Goal: Task Accomplishment & Management: Manage account settings

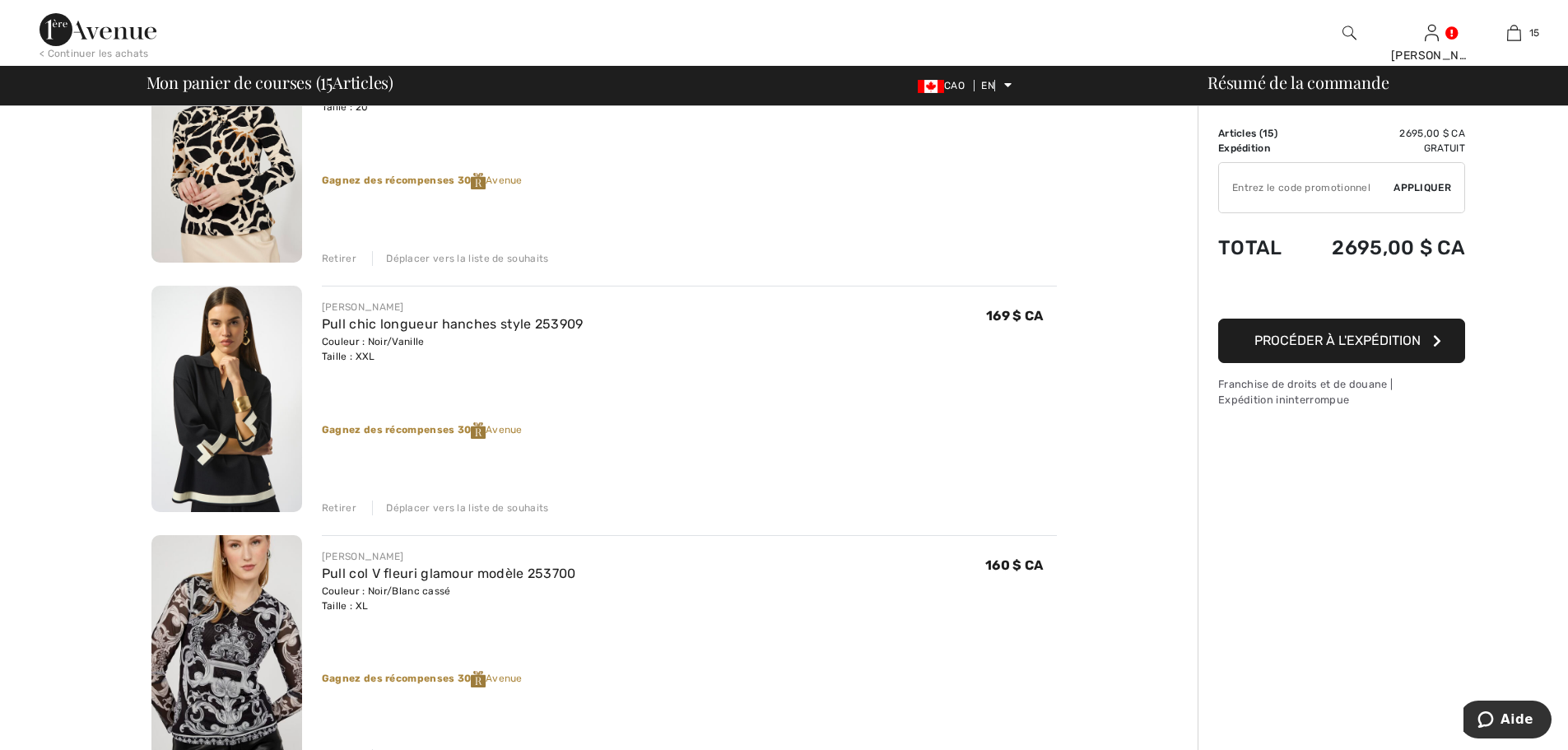
scroll to position [274, 0]
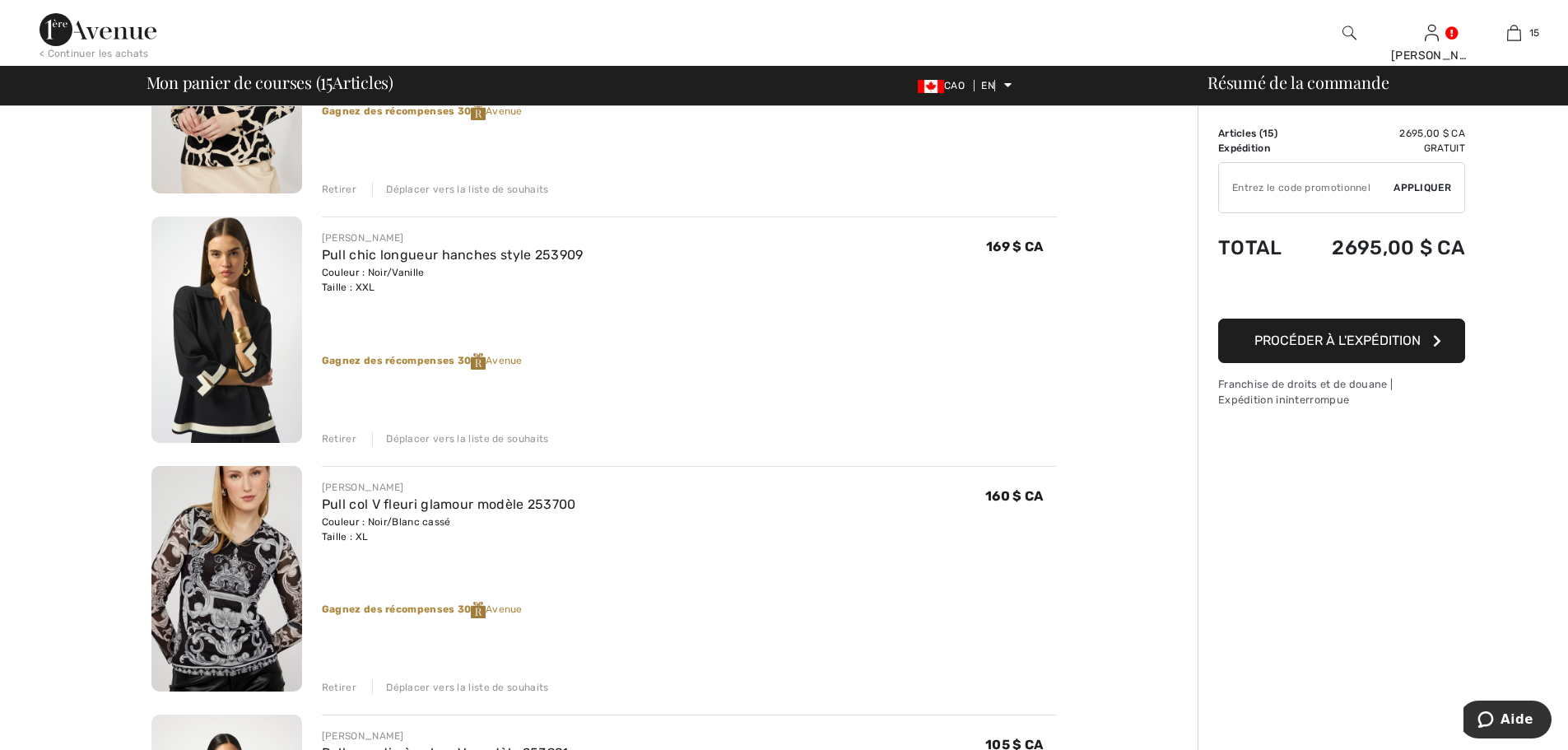
click at [535, 440] on font "Déplacer vers la liste de souhaits" at bounding box center [467, 439] width 162 height 12
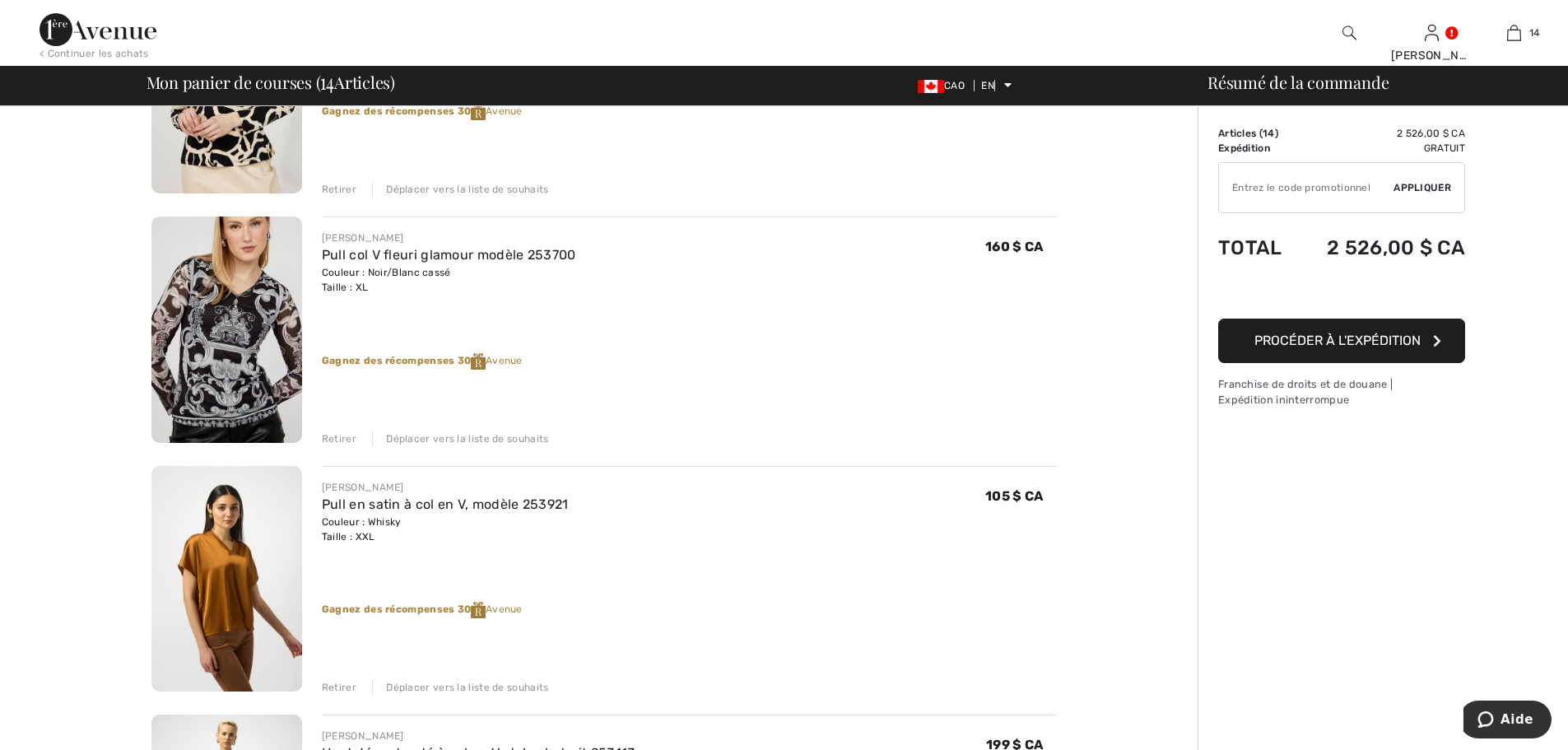
click at [337, 693] on div "Retirer" at bounding box center [339, 687] width 35 height 15
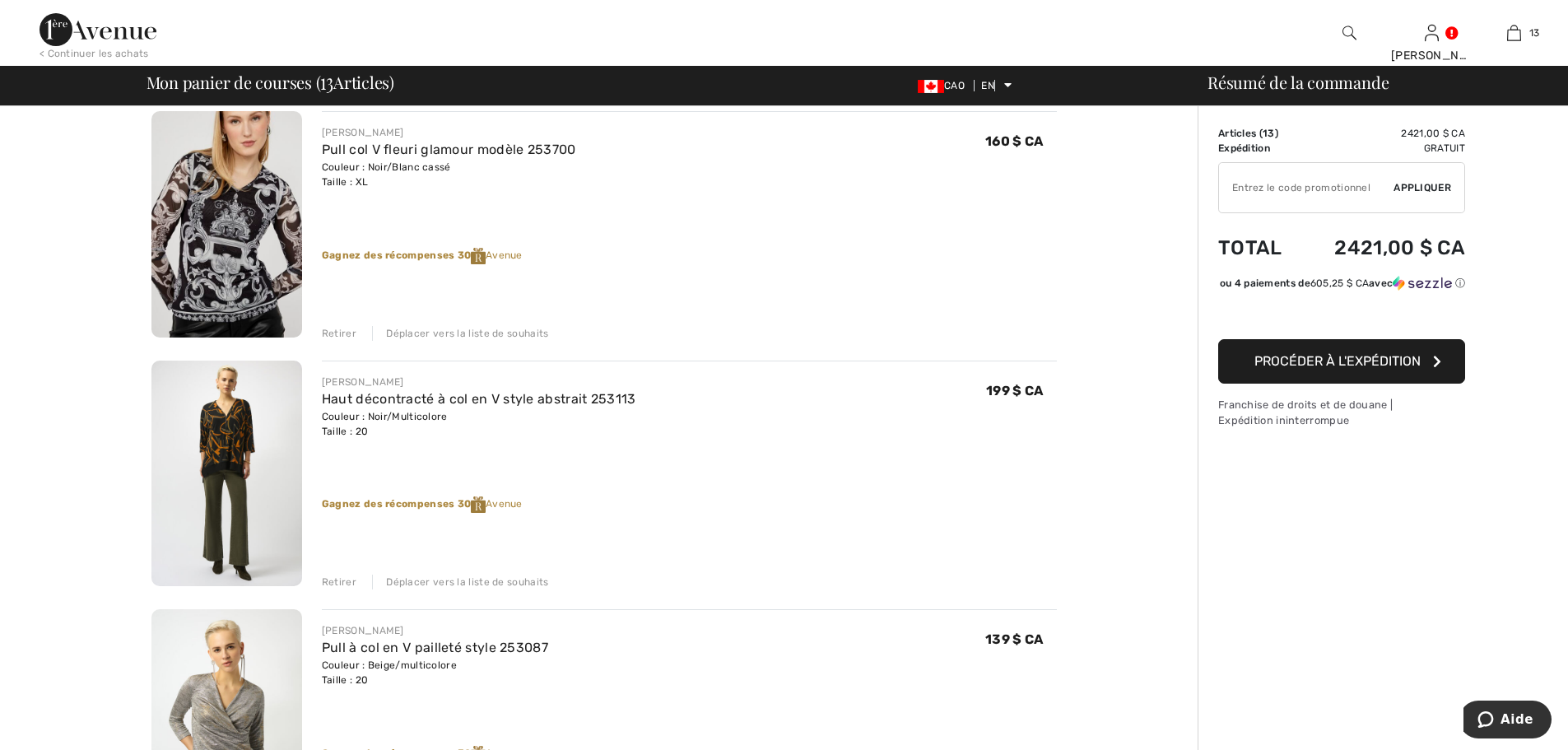
scroll to position [412, 0]
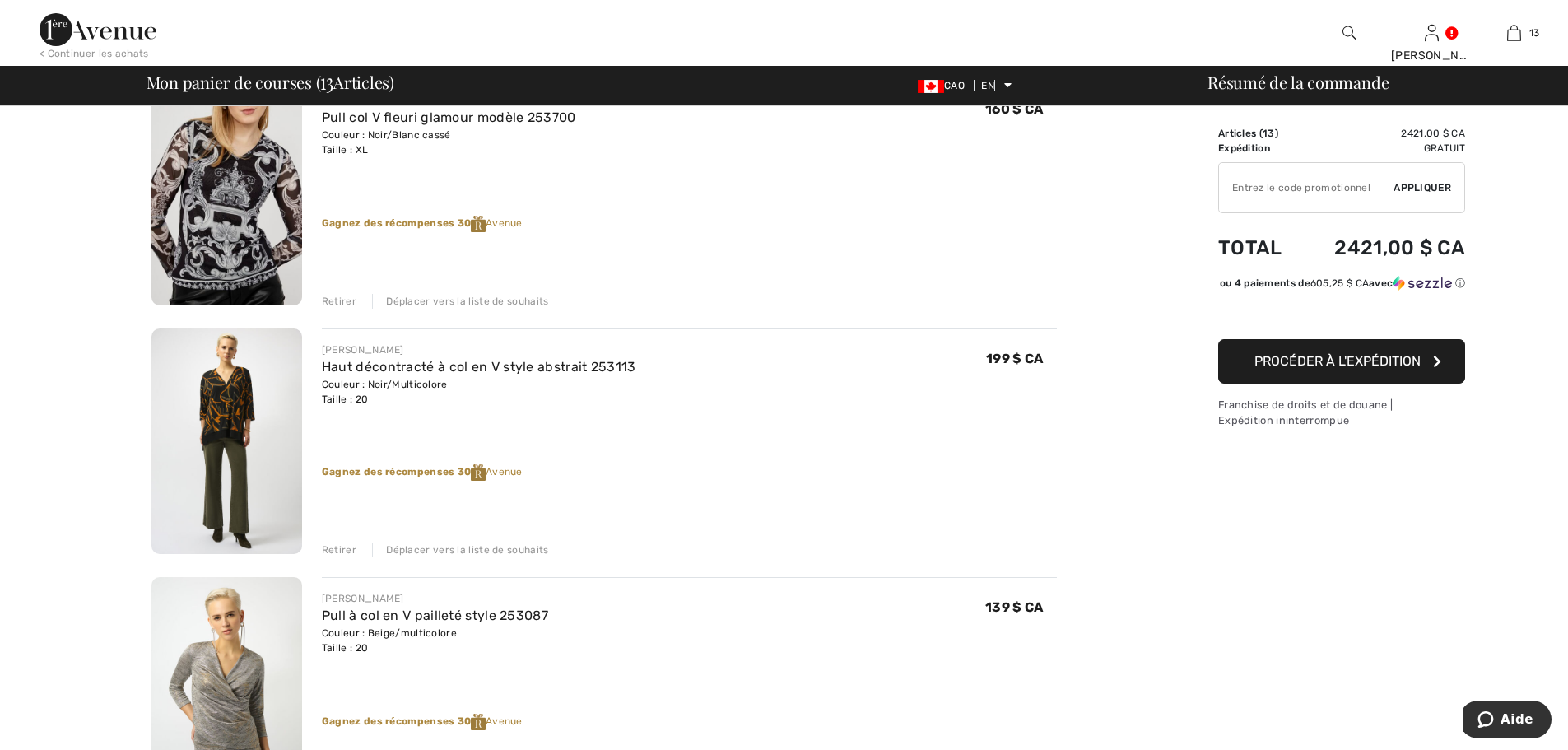
click at [432, 552] on font "Déplacer vers la liste de souhaits" at bounding box center [467, 550] width 162 height 12
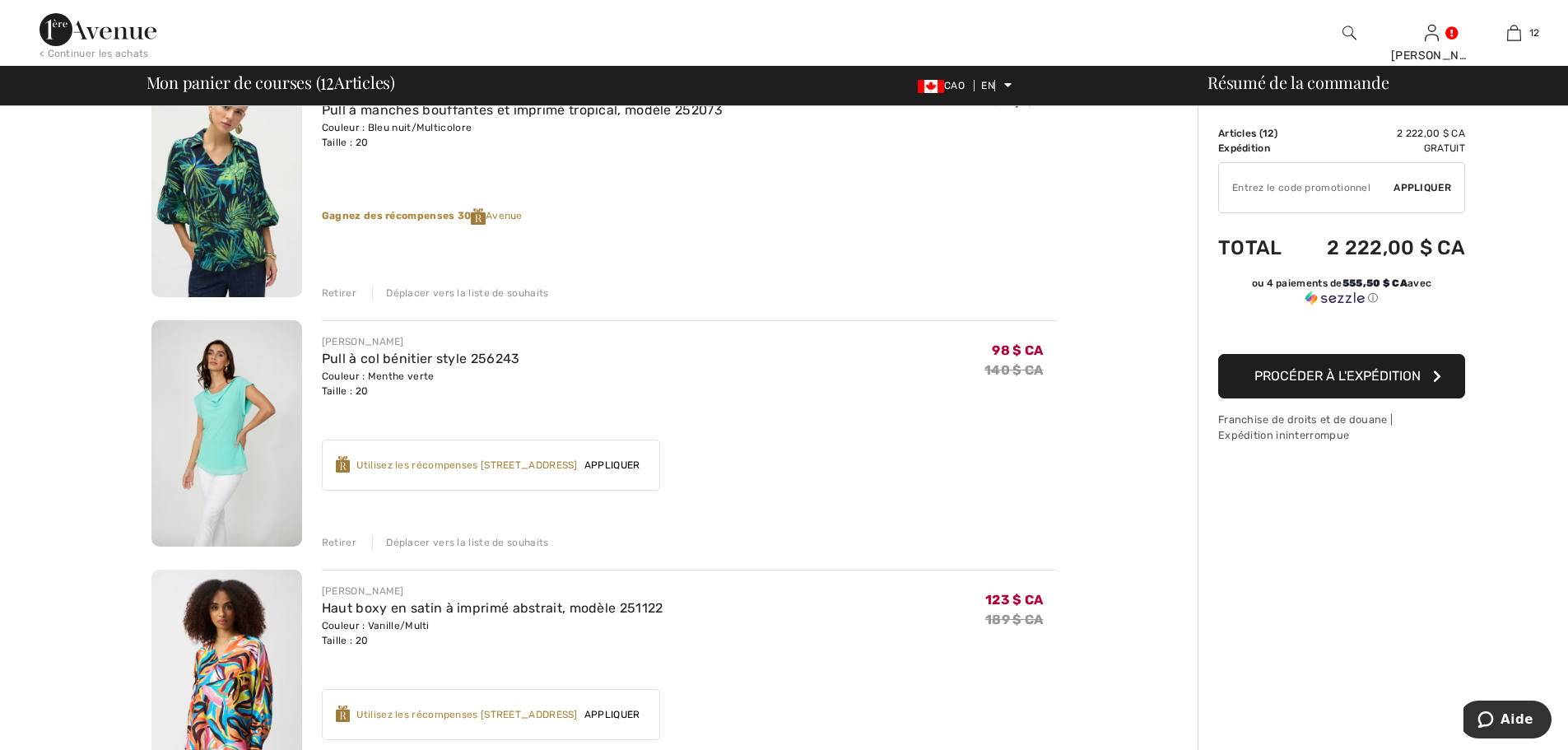
scroll to position [1234, 0]
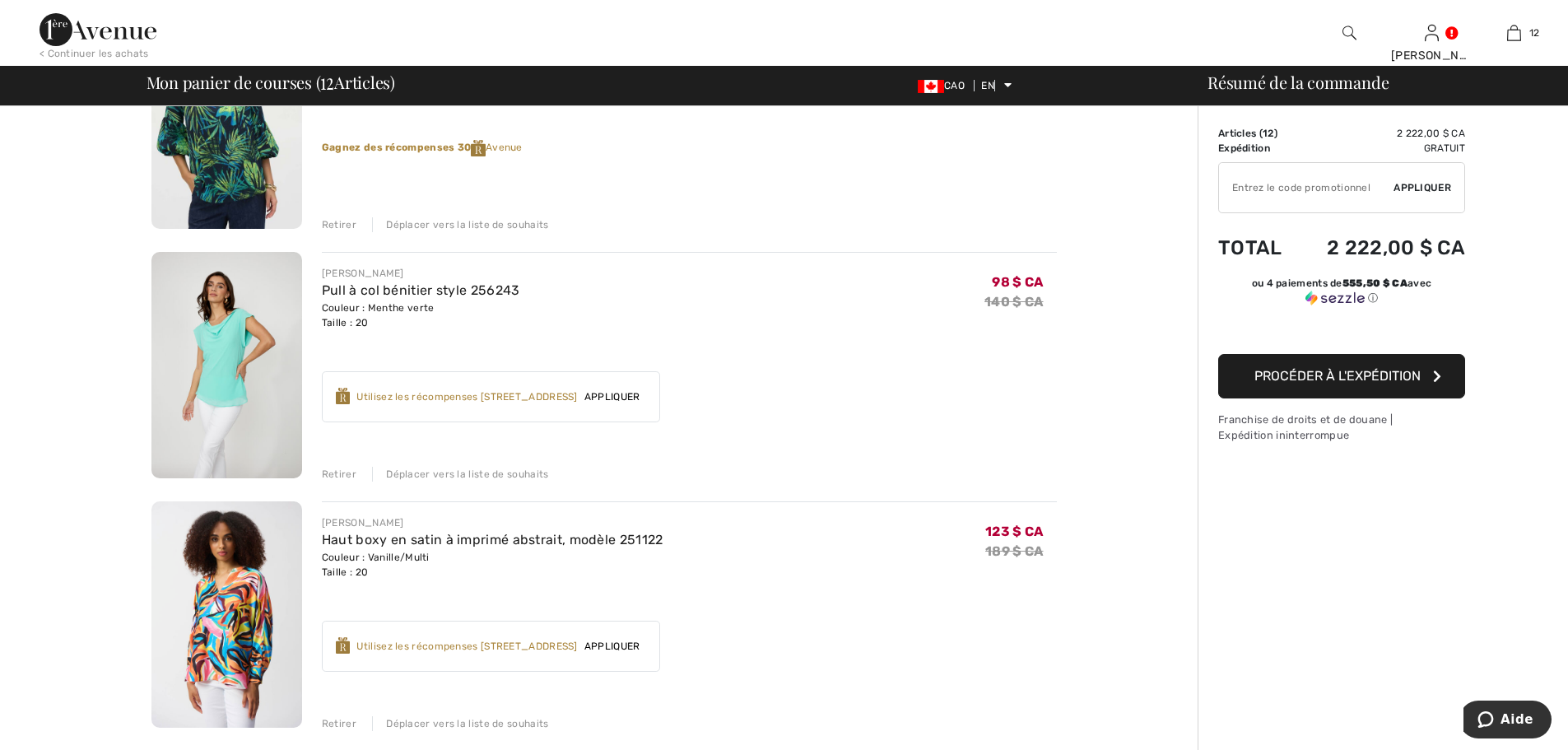
click at [332, 723] on font "Retirer" at bounding box center [339, 723] width 35 height 12
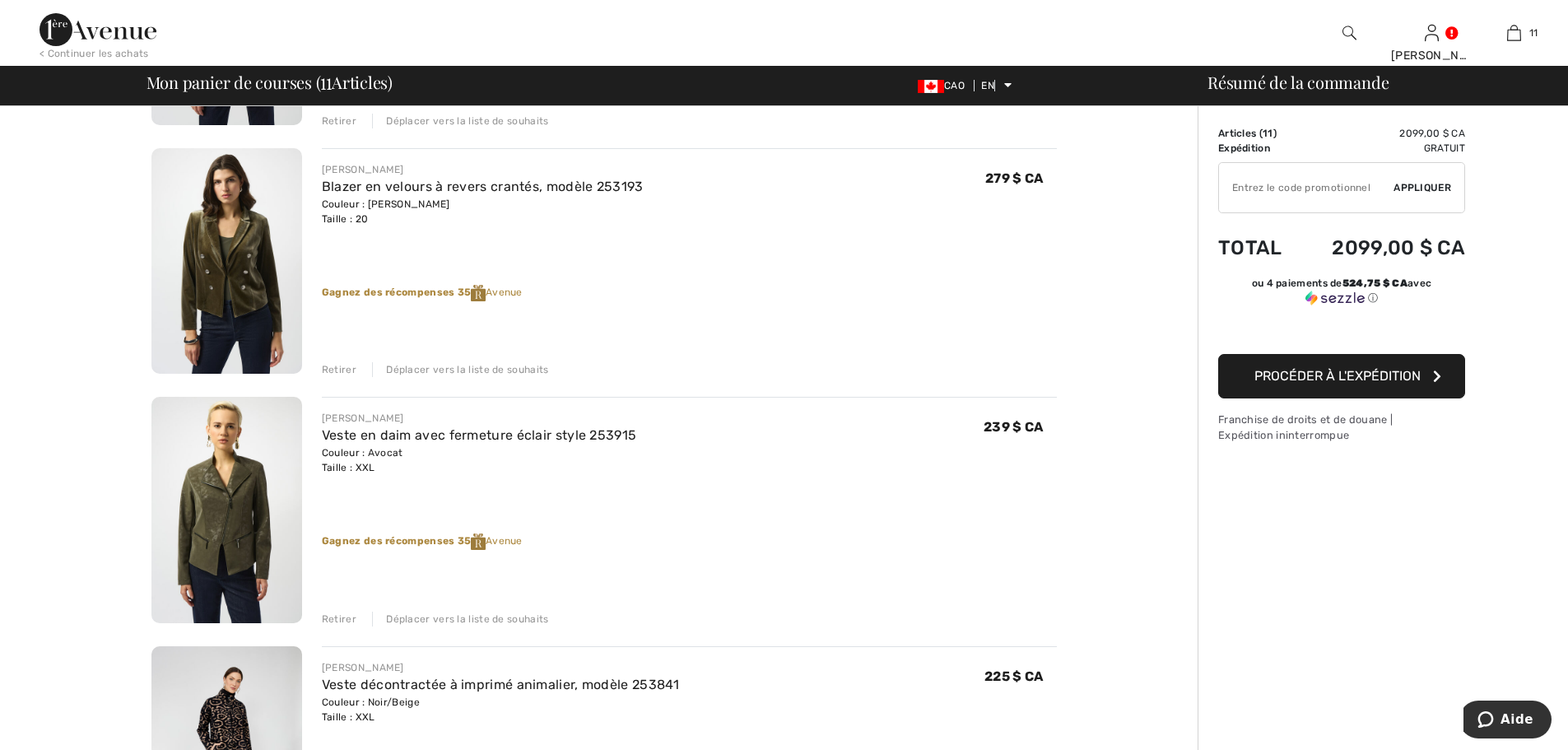
scroll to position [1852, 0]
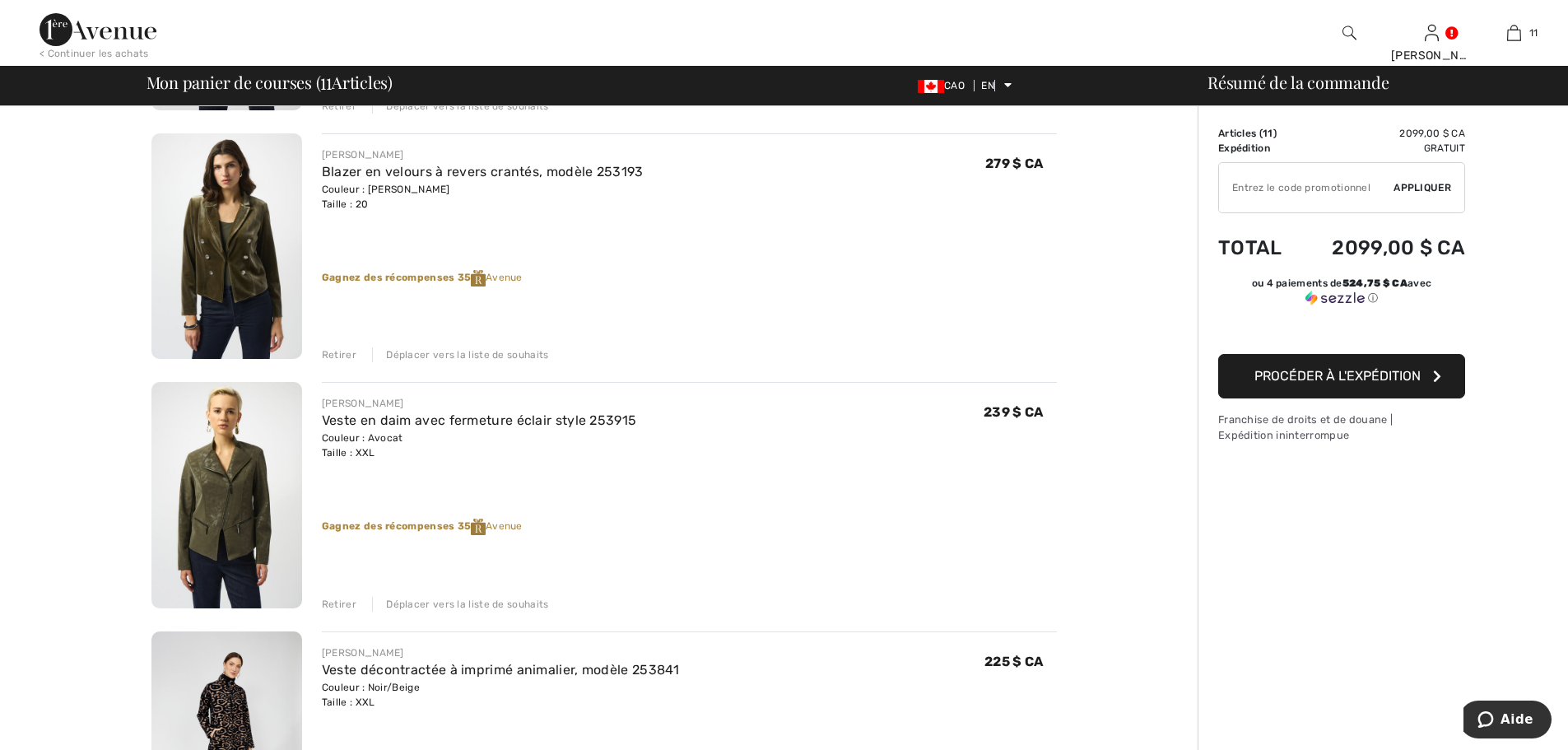
click at [342, 601] on font "Retirer" at bounding box center [339, 604] width 35 height 12
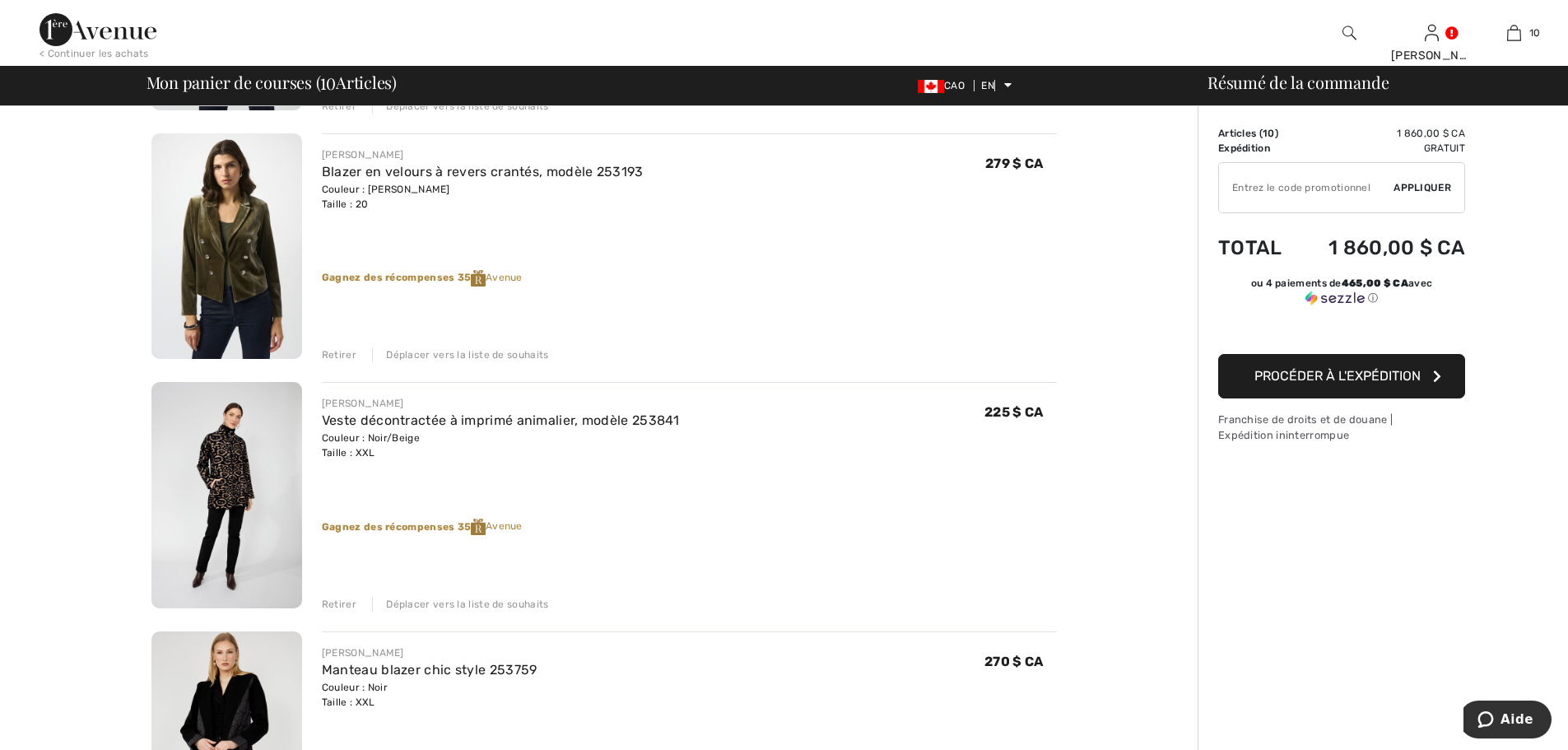
click at [341, 357] on font "Retirer" at bounding box center [339, 355] width 35 height 12
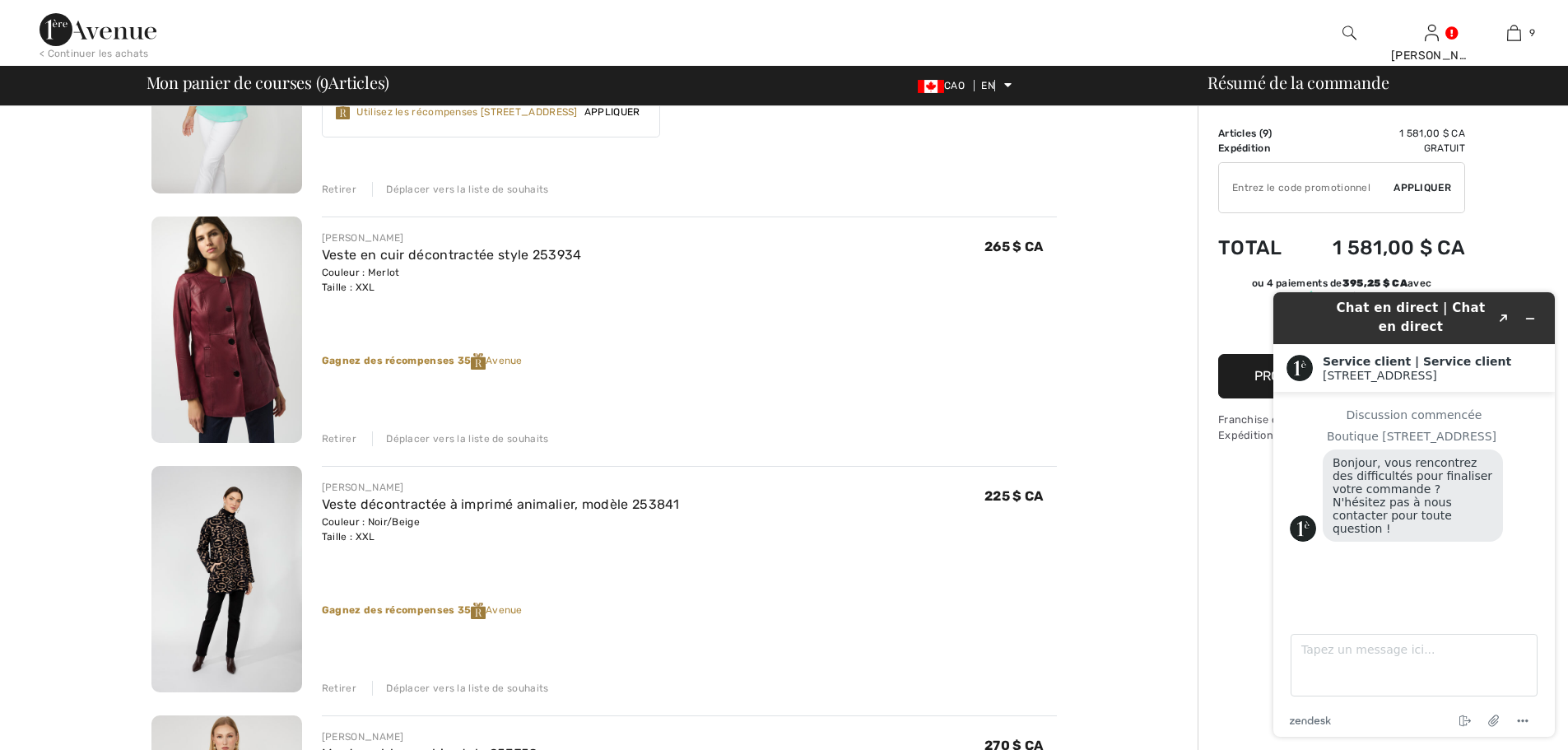
scroll to position [1508, 0]
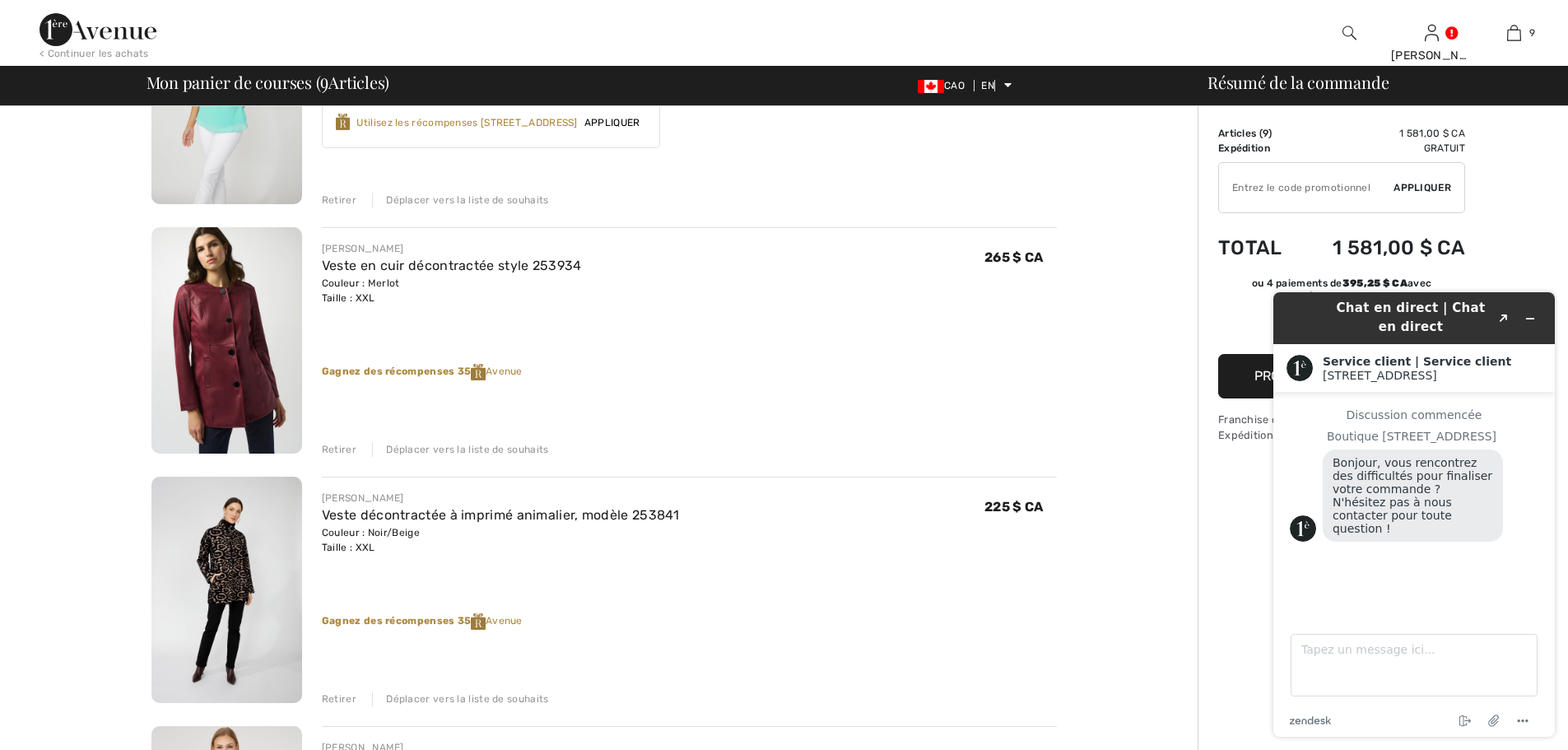
click at [341, 451] on font "Retirer" at bounding box center [339, 449] width 35 height 12
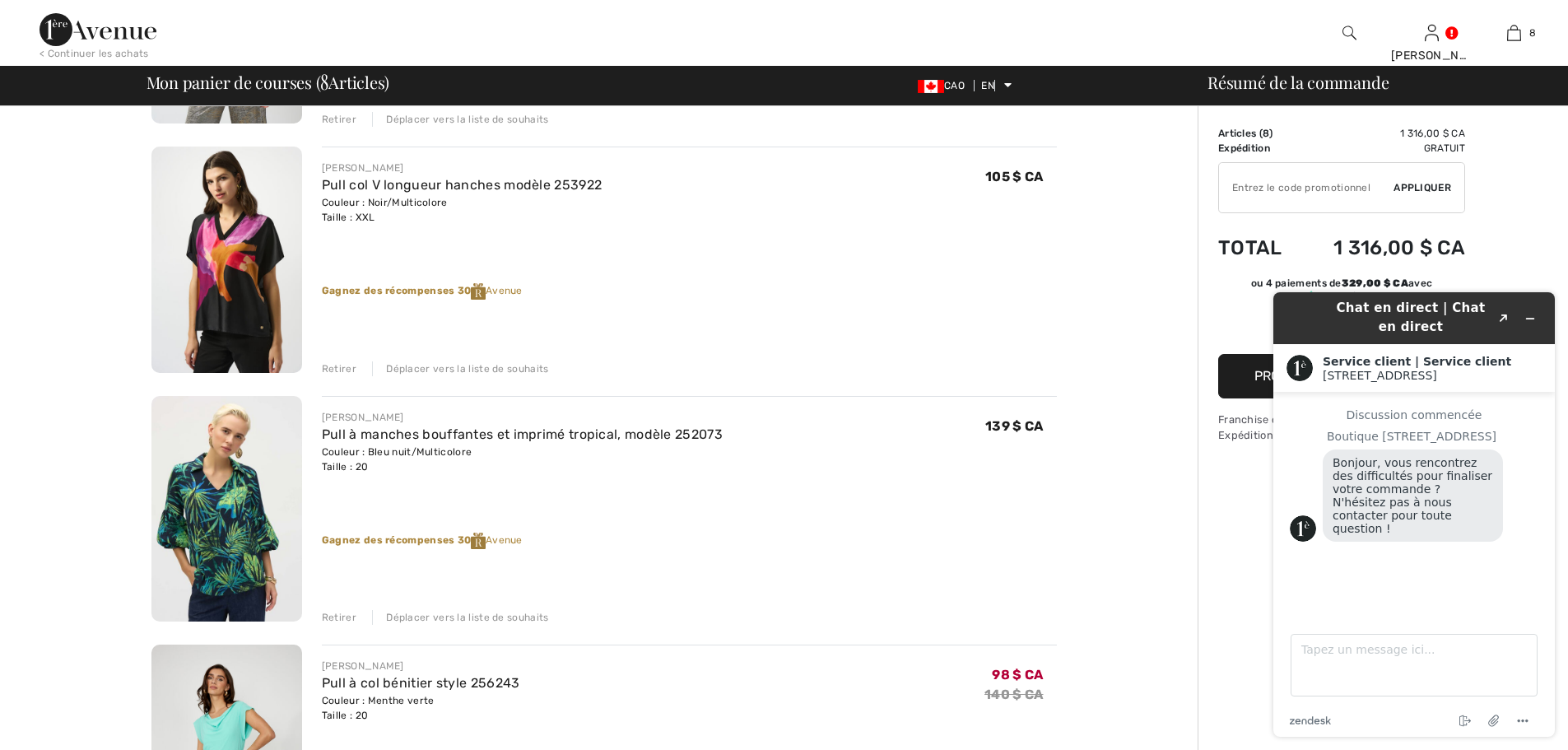
scroll to position [823, 0]
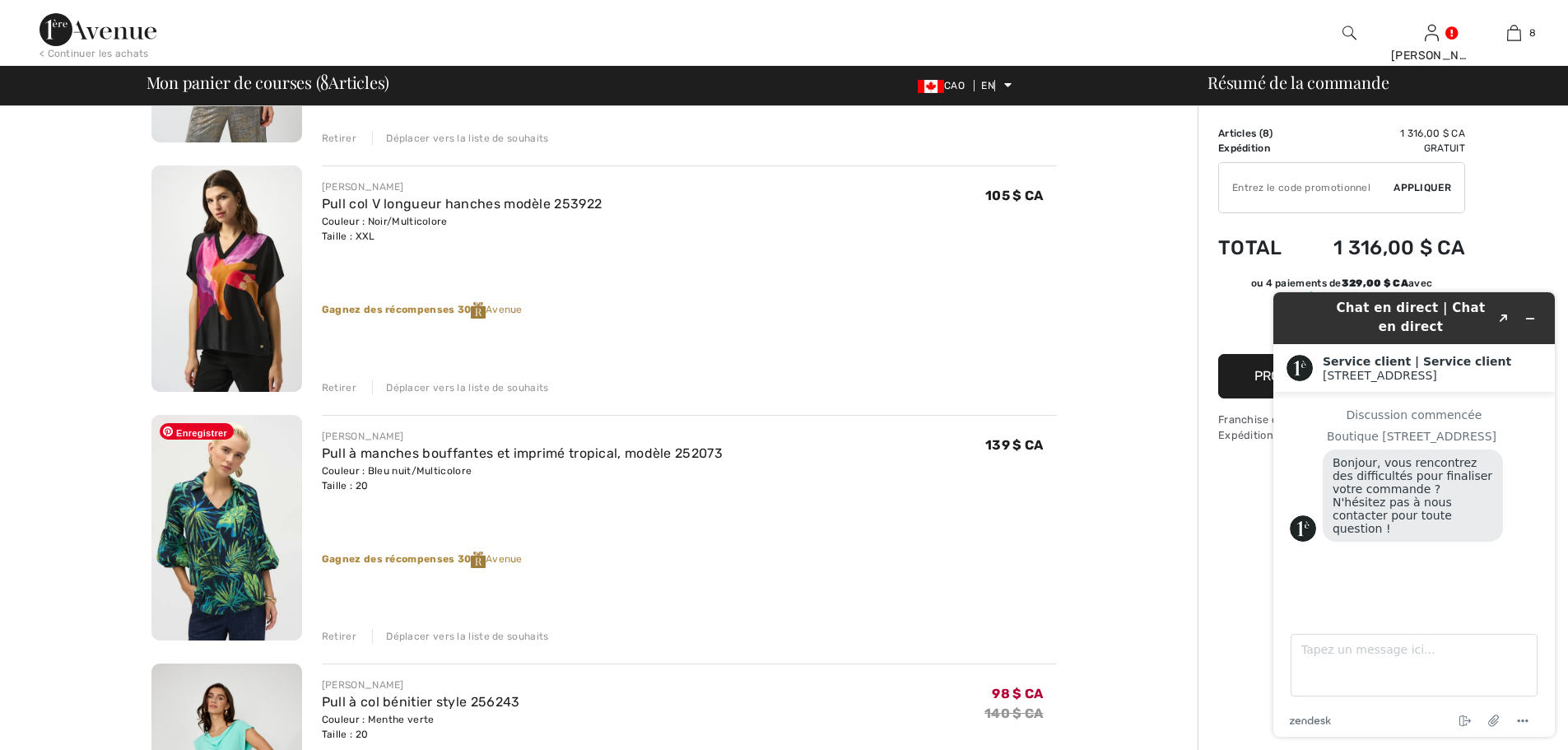
click at [200, 530] on img at bounding box center [226, 528] width 151 height 226
